Goal: Task Accomplishment & Management: Manage account settings

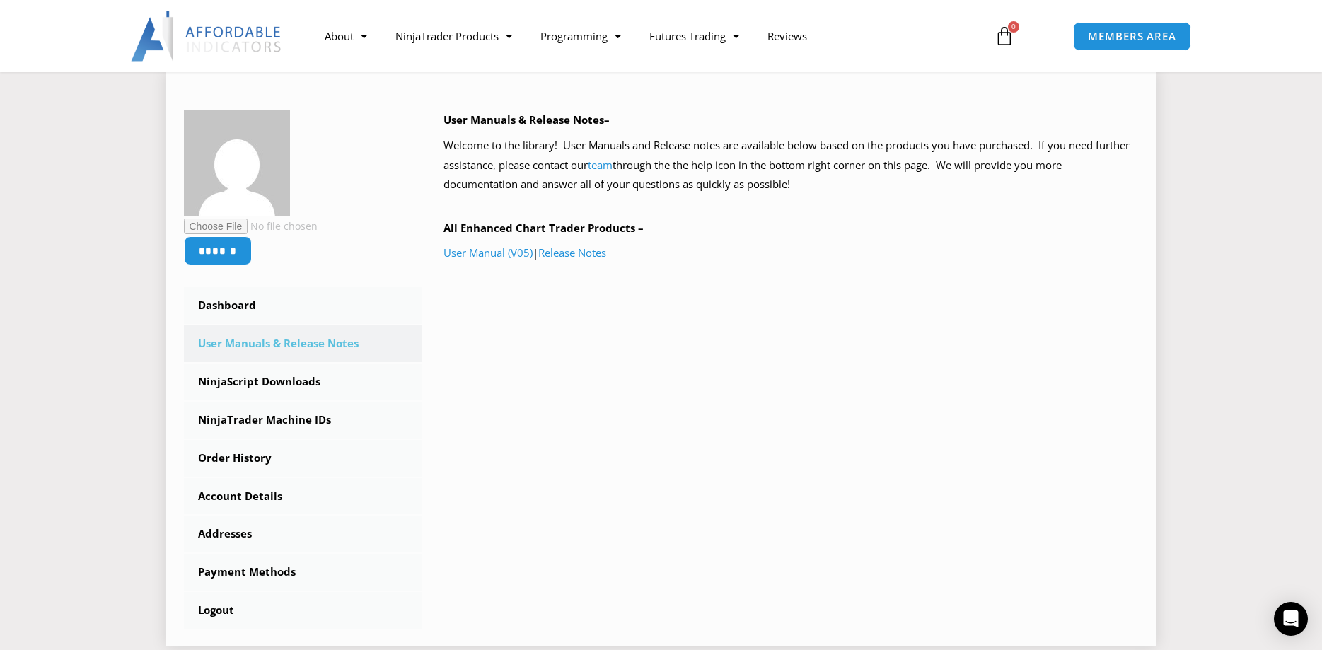
scroll to position [216, 0]
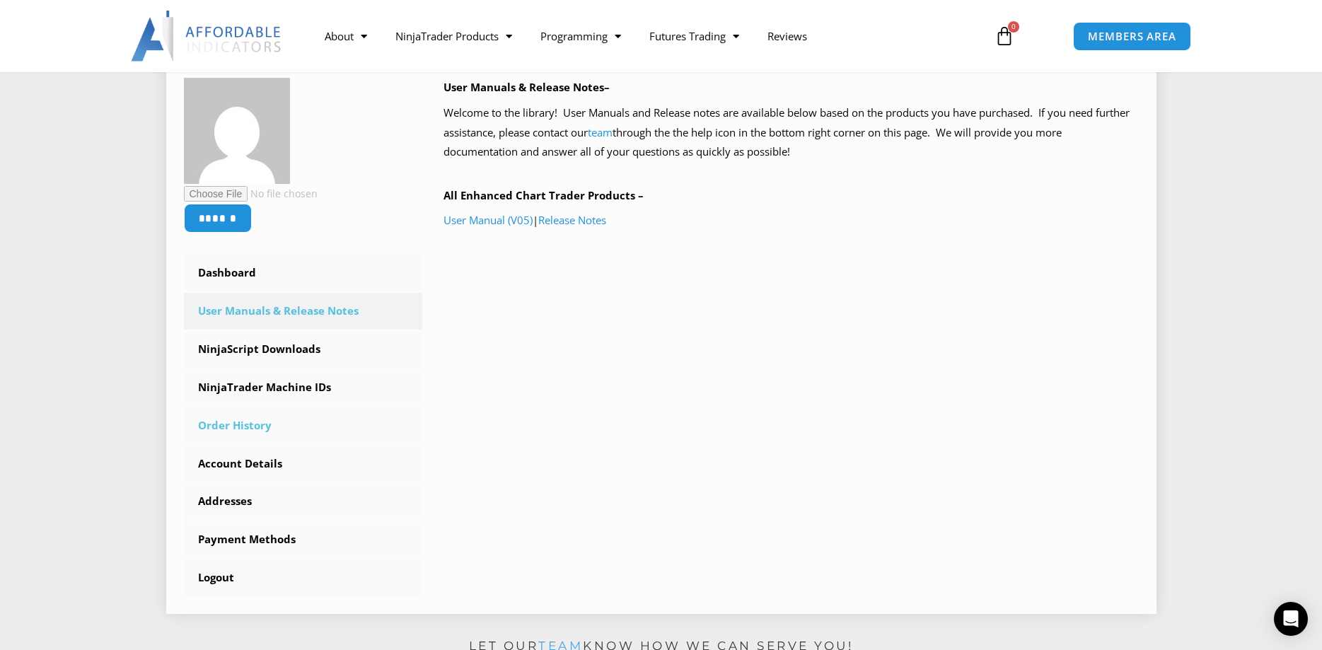
click at [232, 425] on link "Order History" at bounding box center [303, 425] width 239 height 37
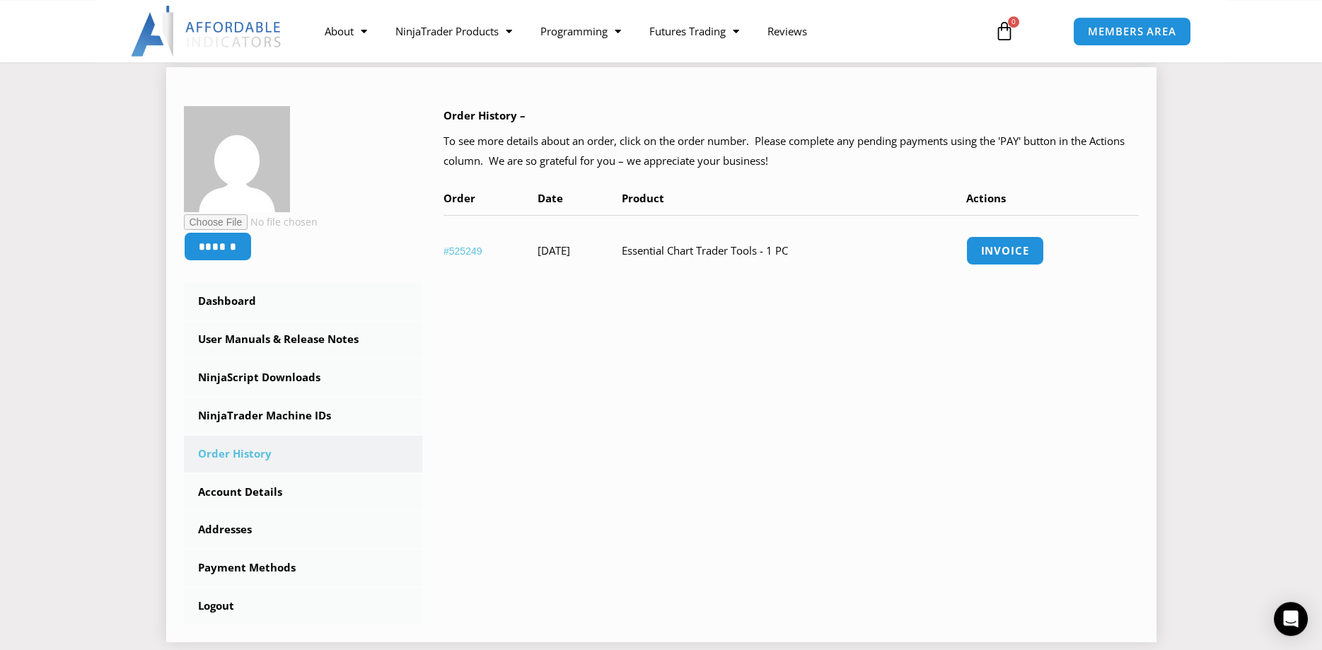
scroll to position [216, 0]
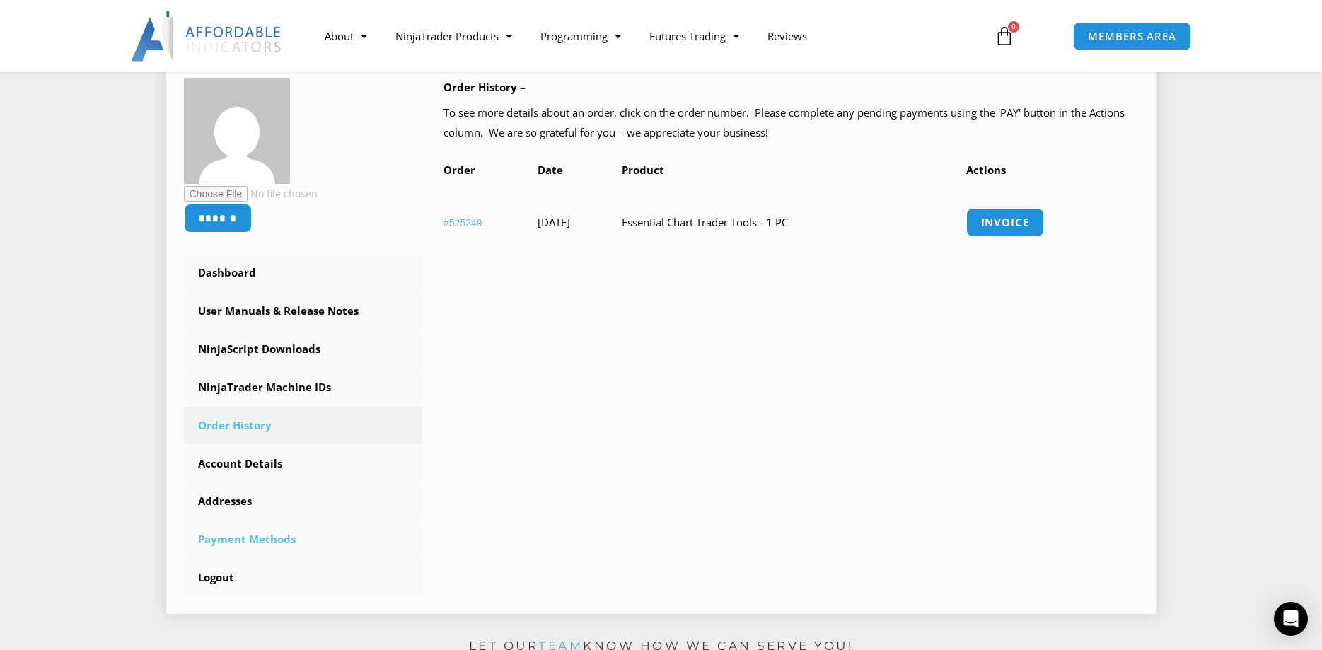
click at [262, 540] on link "Payment Methods" at bounding box center [303, 539] width 239 height 37
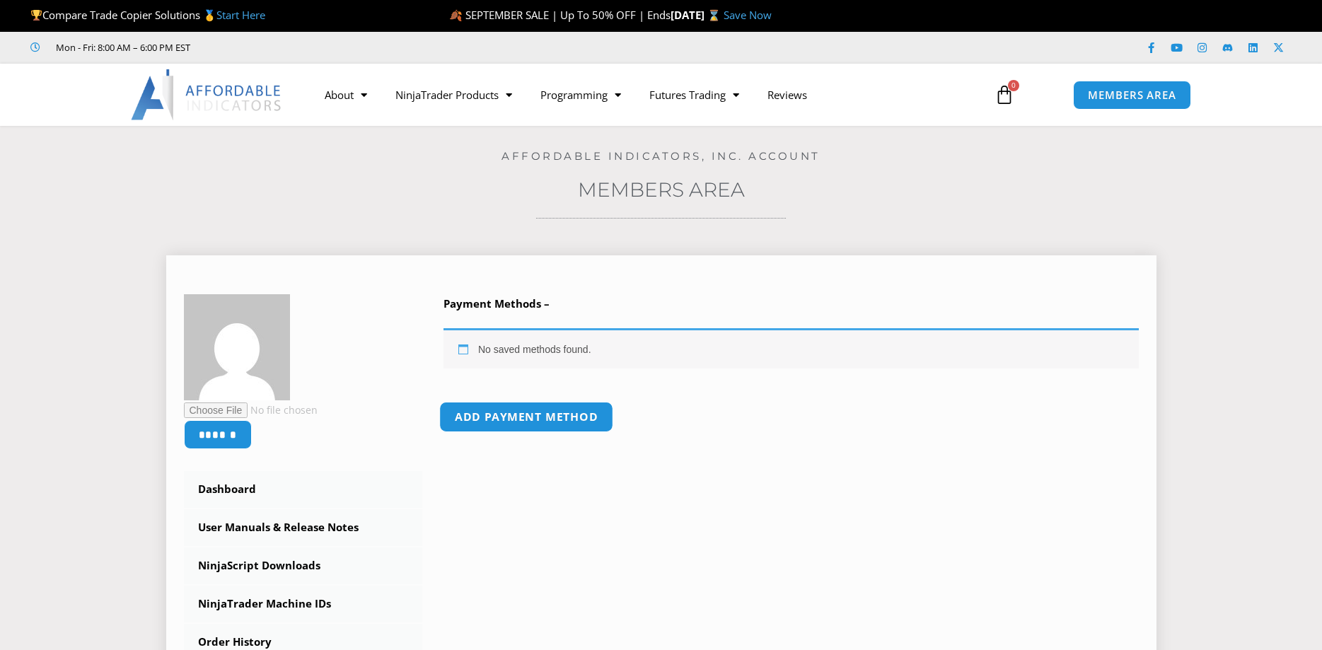
click at [498, 419] on link "Add payment method" at bounding box center [526, 417] width 174 height 30
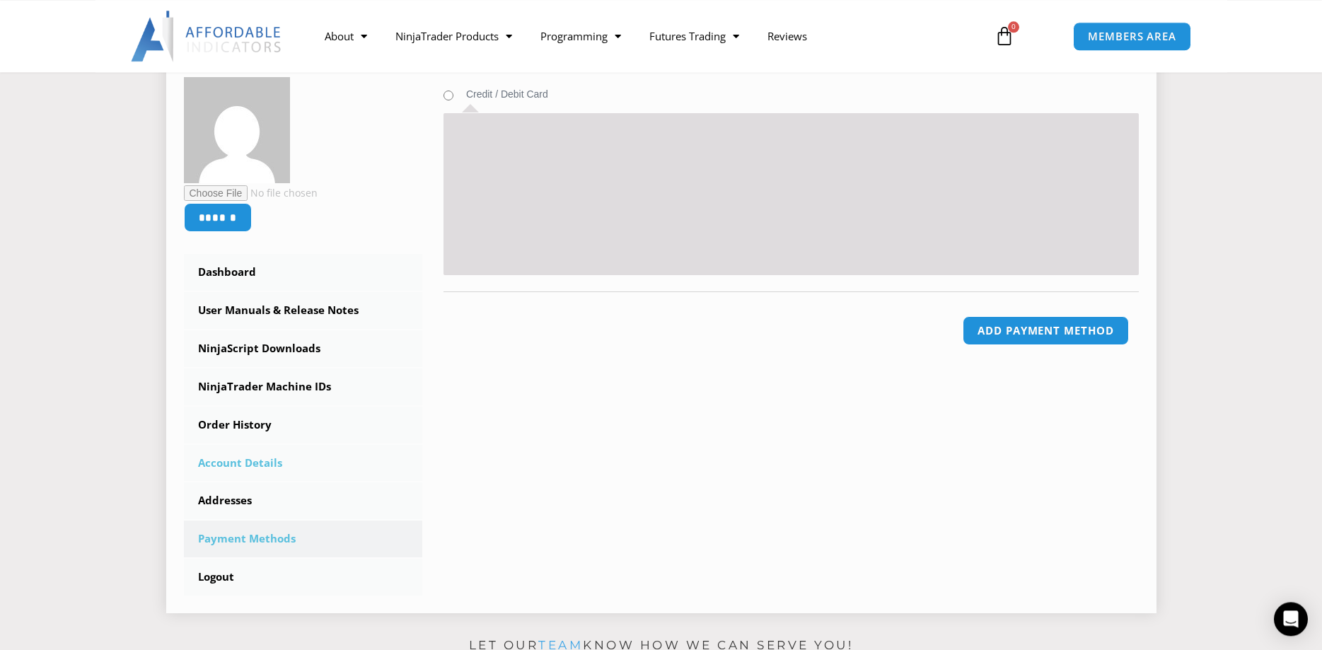
scroll to position [216, 0]
click at [232, 496] on link "Addresses" at bounding box center [303, 501] width 239 height 37
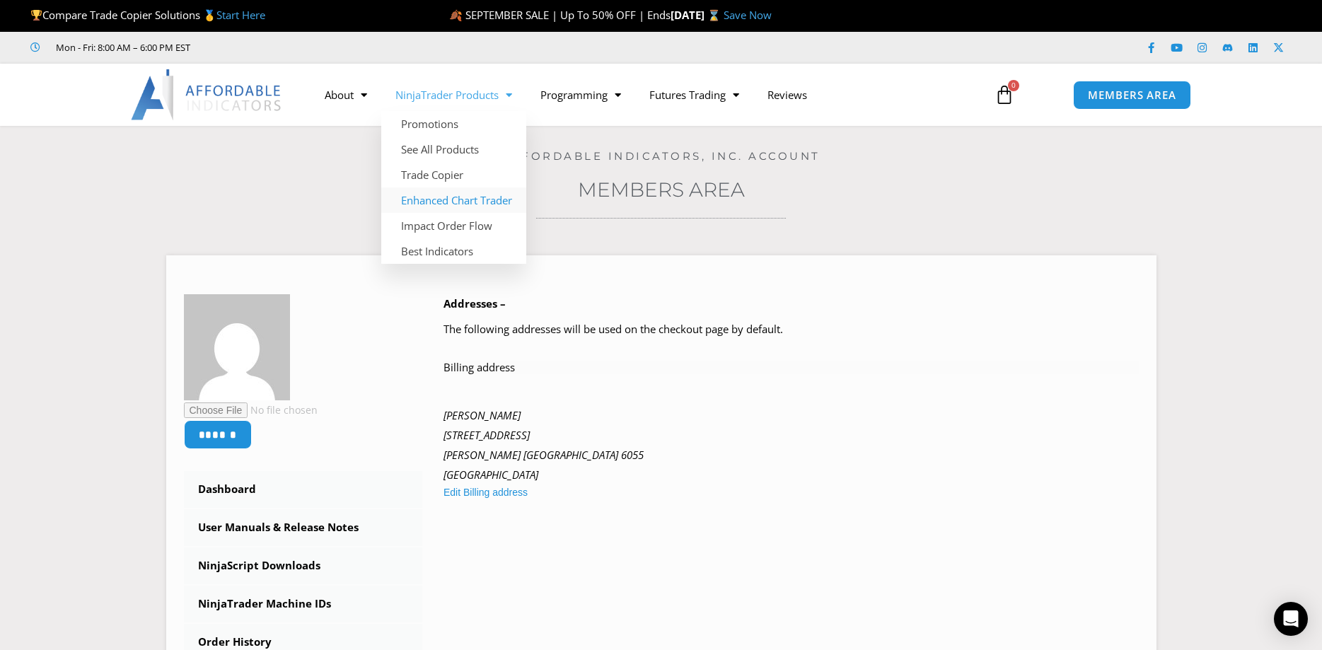
click at [426, 197] on link "Enhanced Chart Trader" at bounding box center [453, 199] width 145 height 25
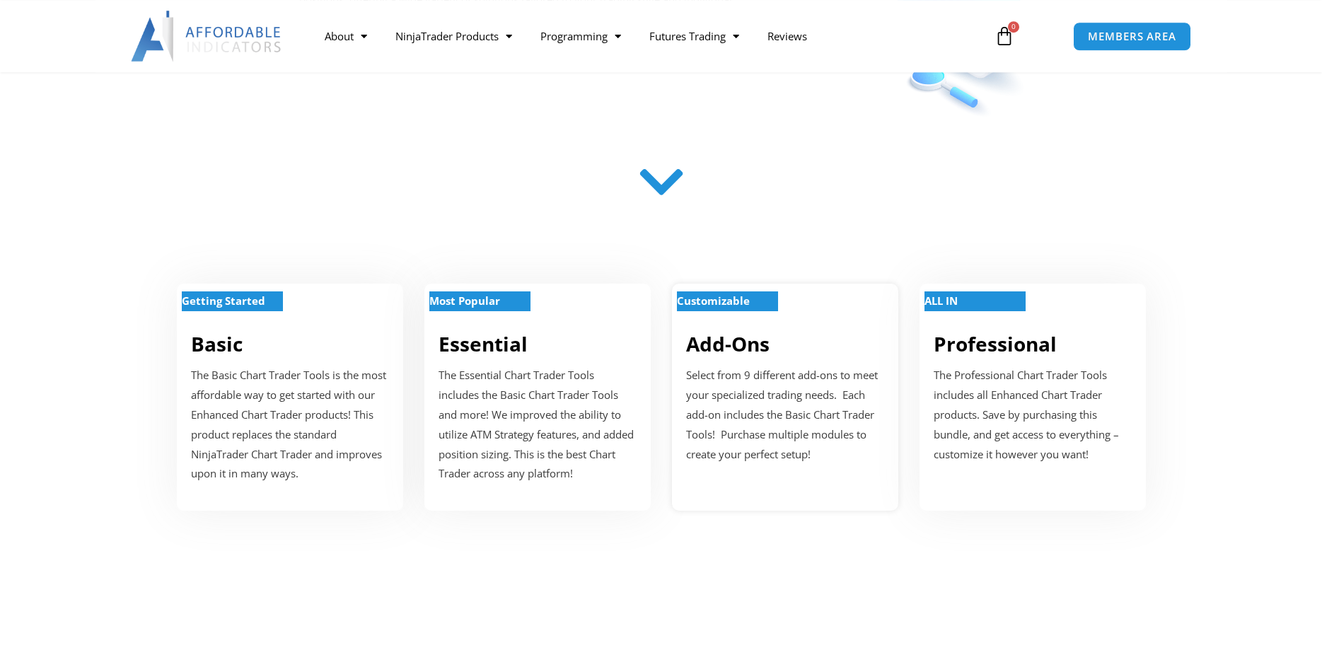
scroll to position [577, 0]
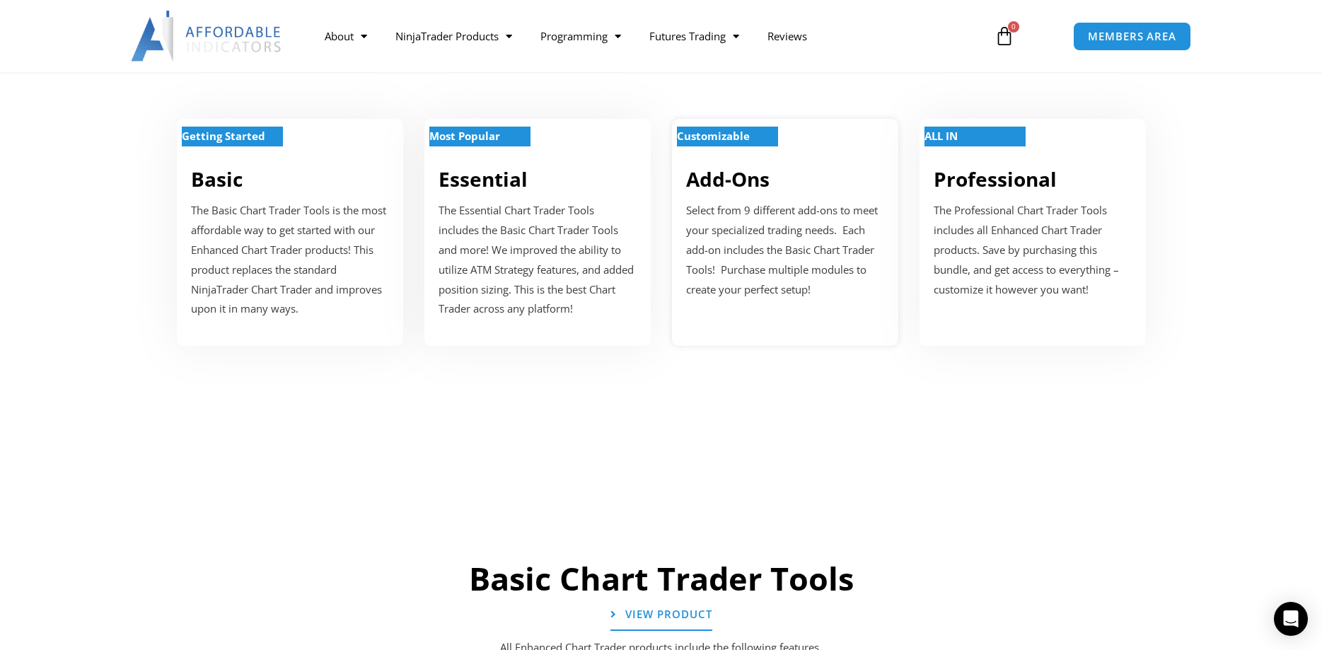
click at [735, 132] on strong "Customizable" at bounding box center [713, 136] width 73 height 14
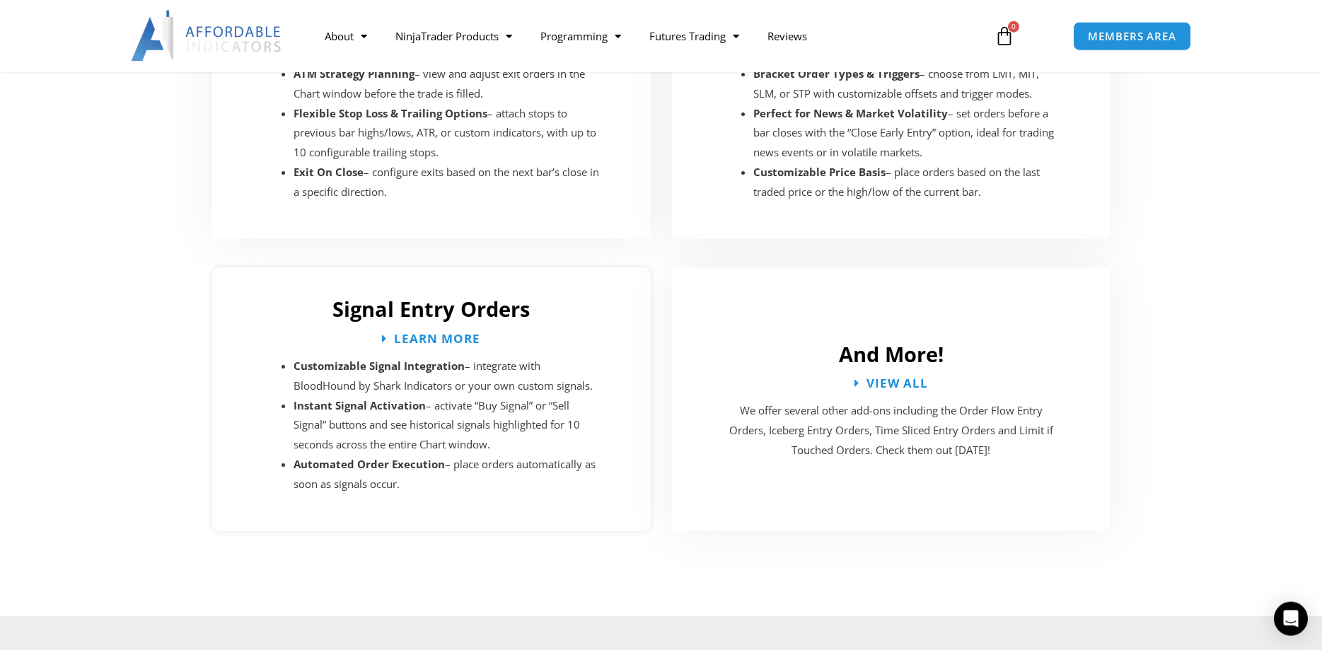
scroll to position [2538, 0]
